Goal: Find specific page/section: Find specific page/section

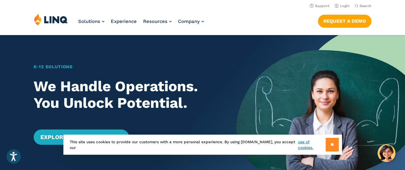
click at [329, 141] on input "**" at bounding box center [331, 145] width 13 height 14
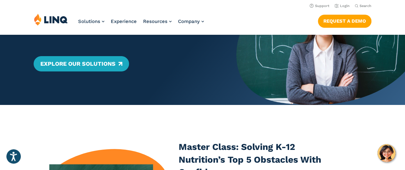
scroll to position [73, 0]
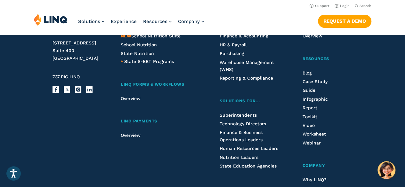
scroll to position [1468, 0]
click at [151, 48] on span "School Nutrition" at bounding box center [139, 45] width 36 height 5
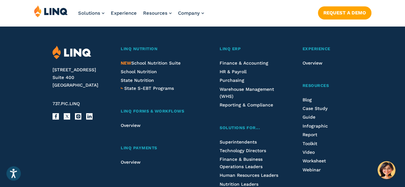
scroll to position [1701, 0]
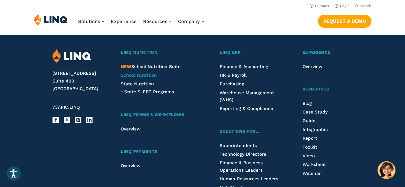
click at [145, 73] on span "School Nutrition" at bounding box center [139, 75] width 36 height 5
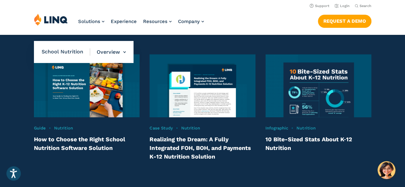
scroll to position [1299, 0]
